Goal: Navigation & Orientation: Go to known website

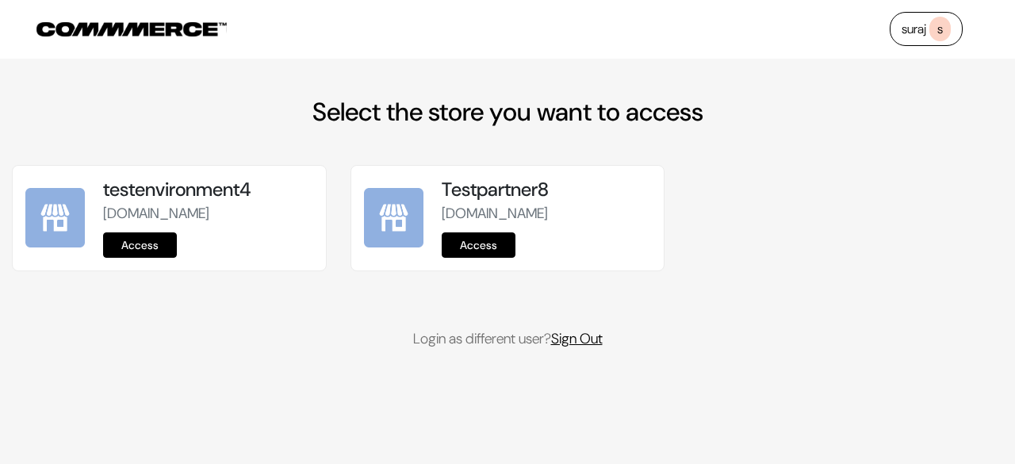
click at [602, 348] on link "Sign Out" at bounding box center [577, 338] width 52 height 19
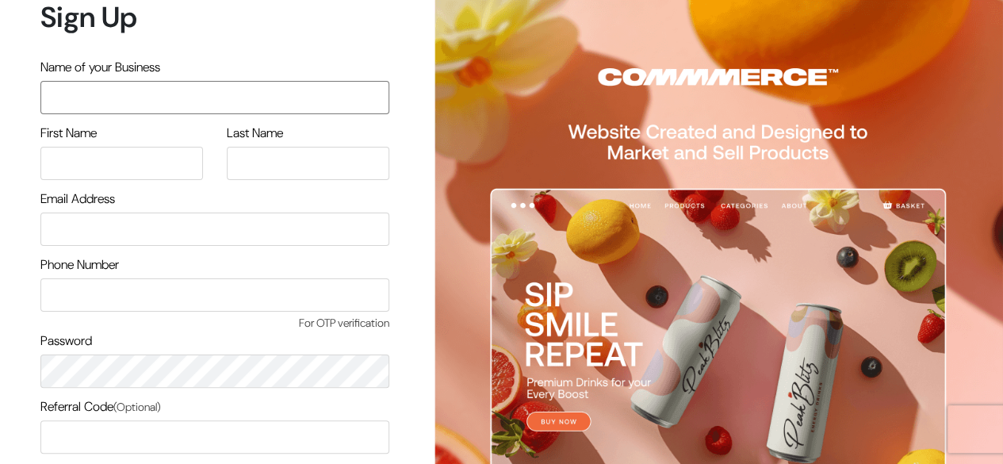
scroll to position [135, 0]
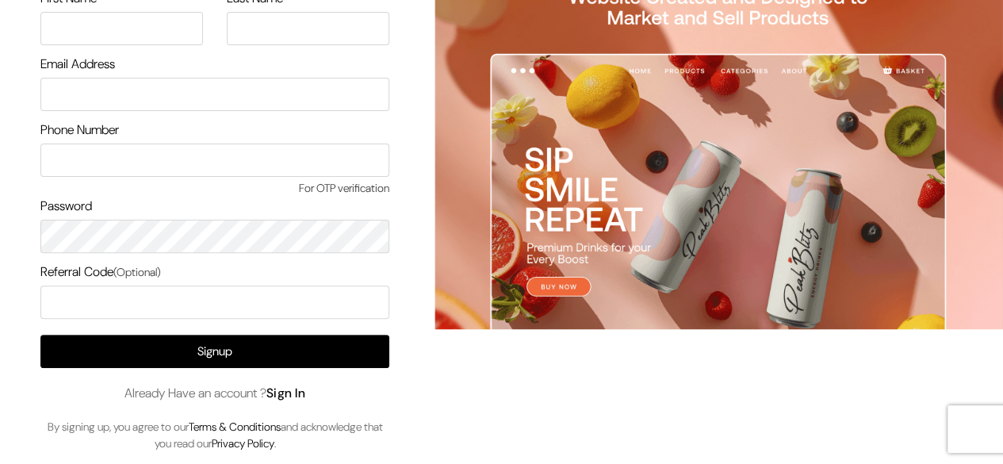
click at [298, 396] on link "Sign In" at bounding box center [286, 392] width 40 height 17
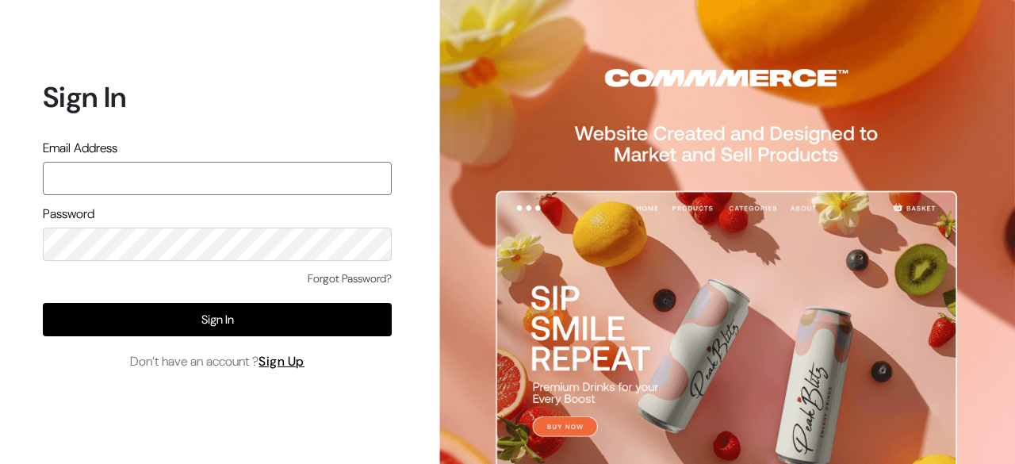
paste input "mayank@commmerce.com"
type input "mayank@commmerce.com"
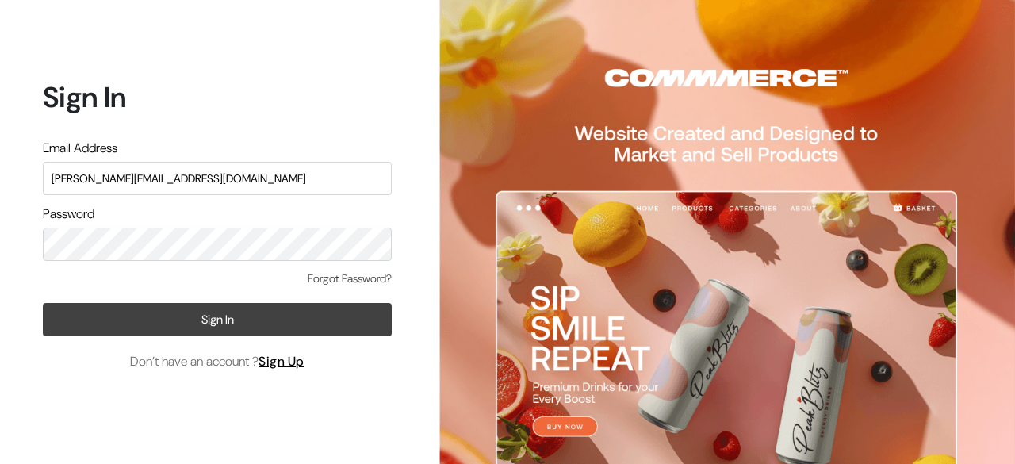
click at [180, 312] on button "Sign In" at bounding box center [217, 319] width 349 height 33
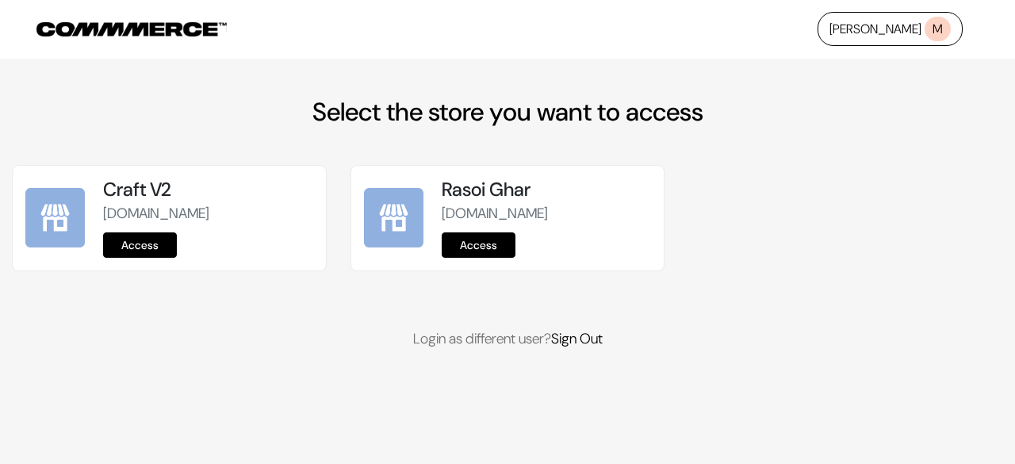
click at [127, 238] on link "Access" at bounding box center [140, 244] width 74 height 25
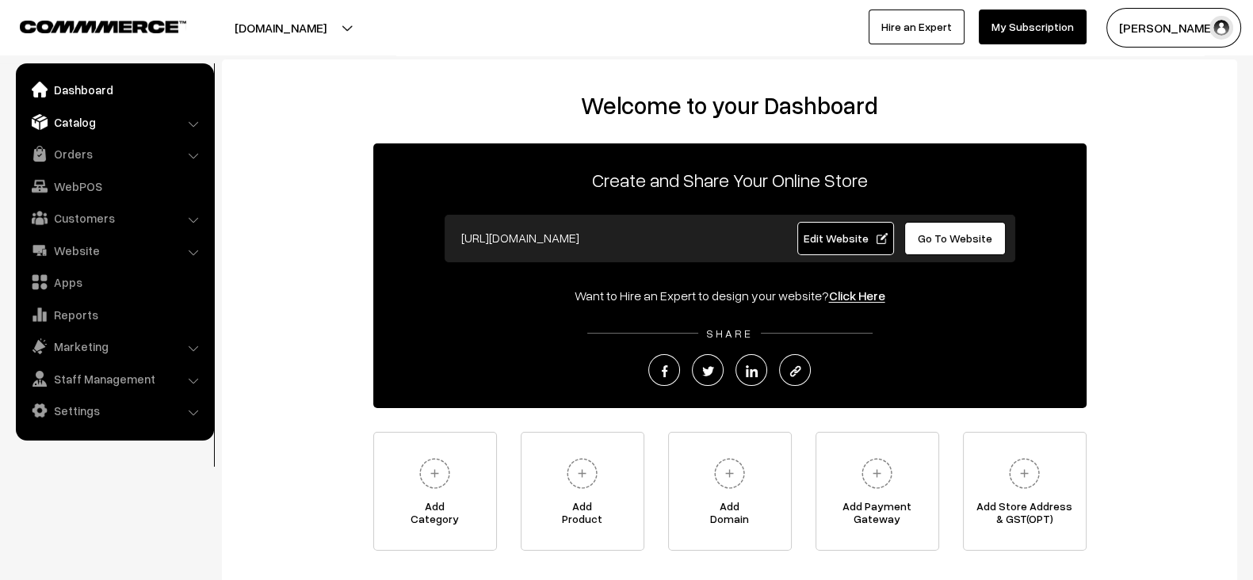
click at [99, 134] on link "Catalog" at bounding box center [114, 122] width 189 height 29
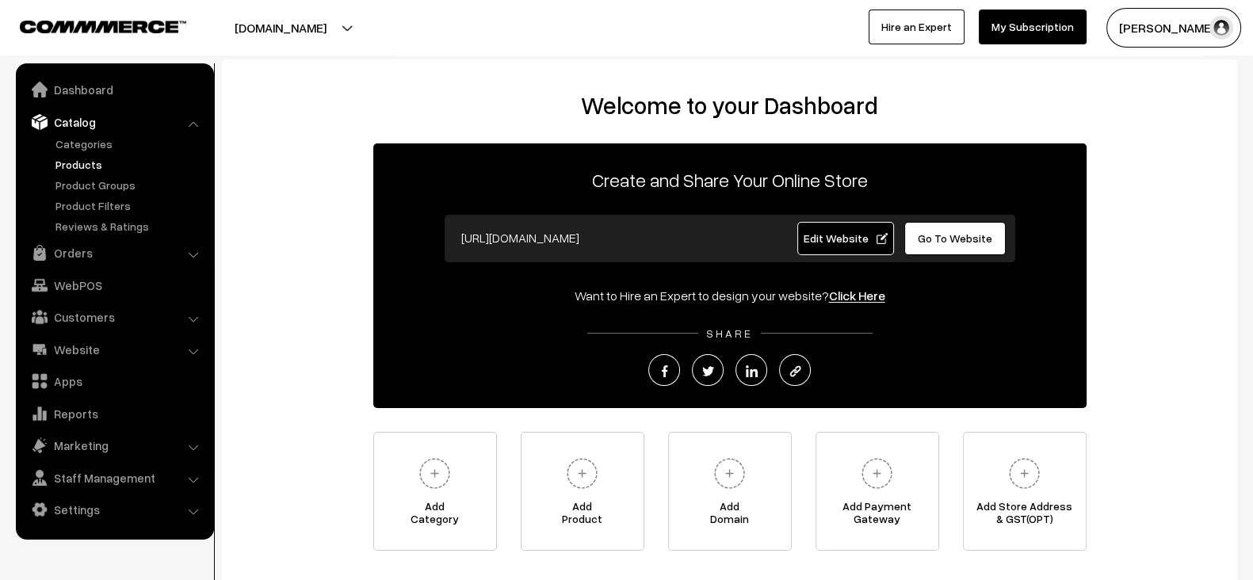
click at [103, 160] on link "Products" at bounding box center [130, 164] width 157 height 17
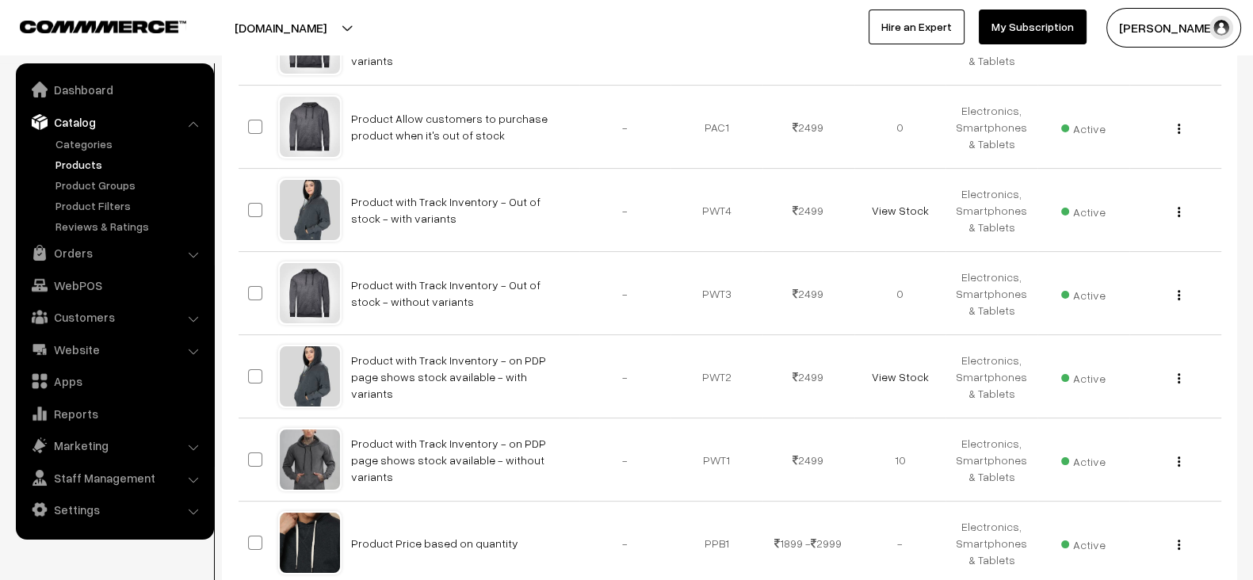
scroll to position [356, 0]
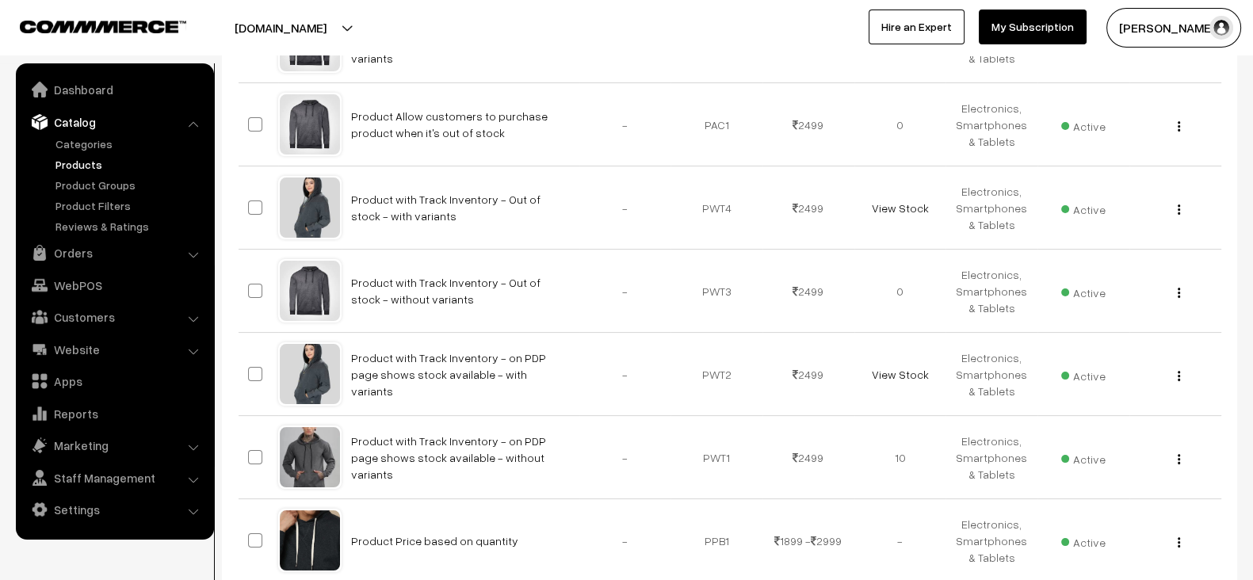
click at [379, 33] on button "[DOMAIN_NAME]" at bounding box center [280, 28] width 203 height 40
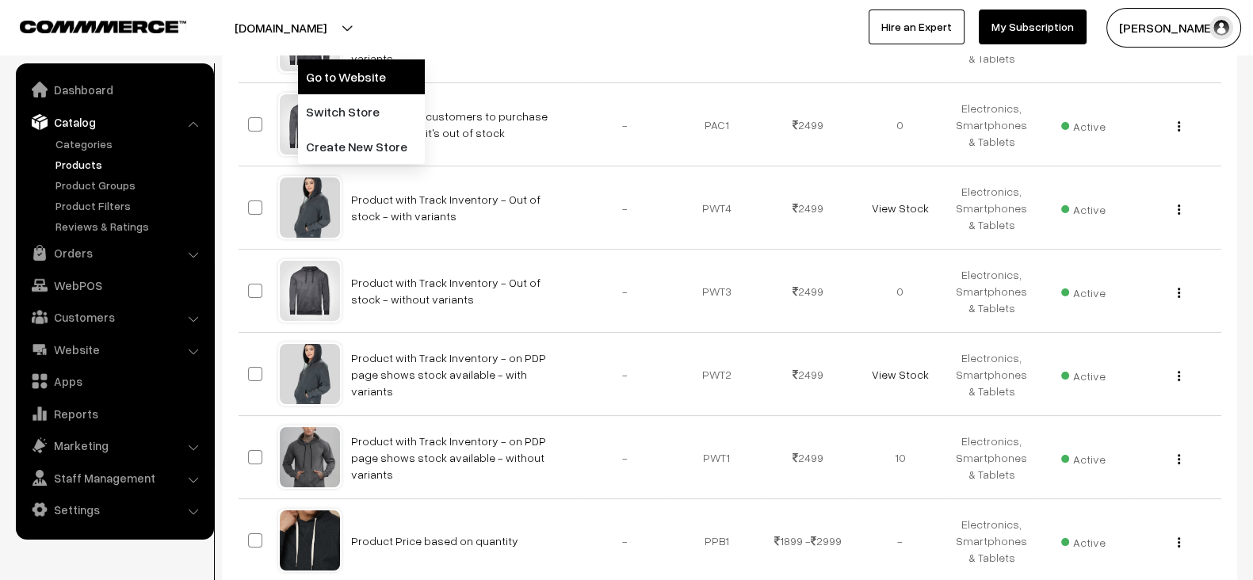
click at [330, 69] on link "Go to Website" at bounding box center [361, 76] width 127 height 35
